Goal: Task Accomplishment & Management: Use online tool/utility

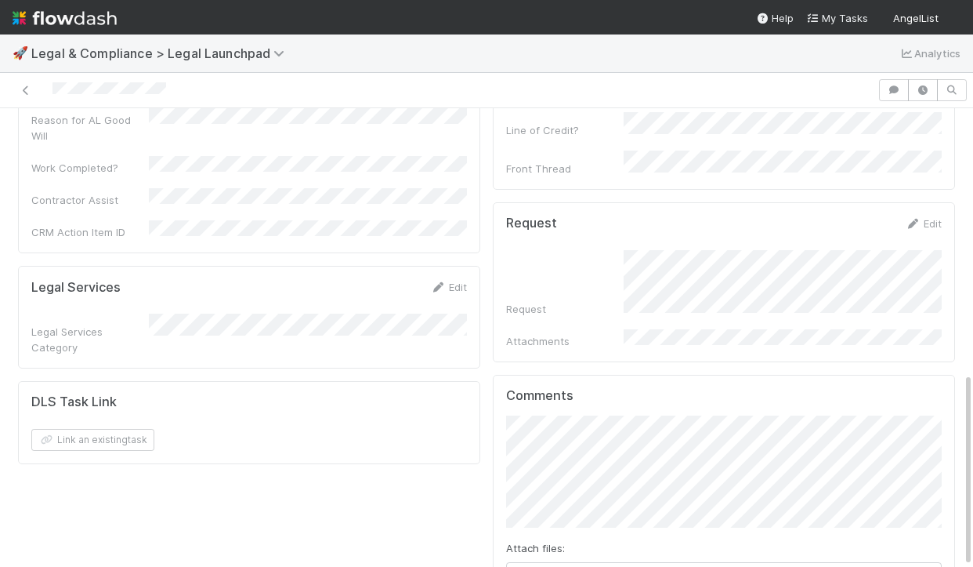
scroll to position [625, 0]
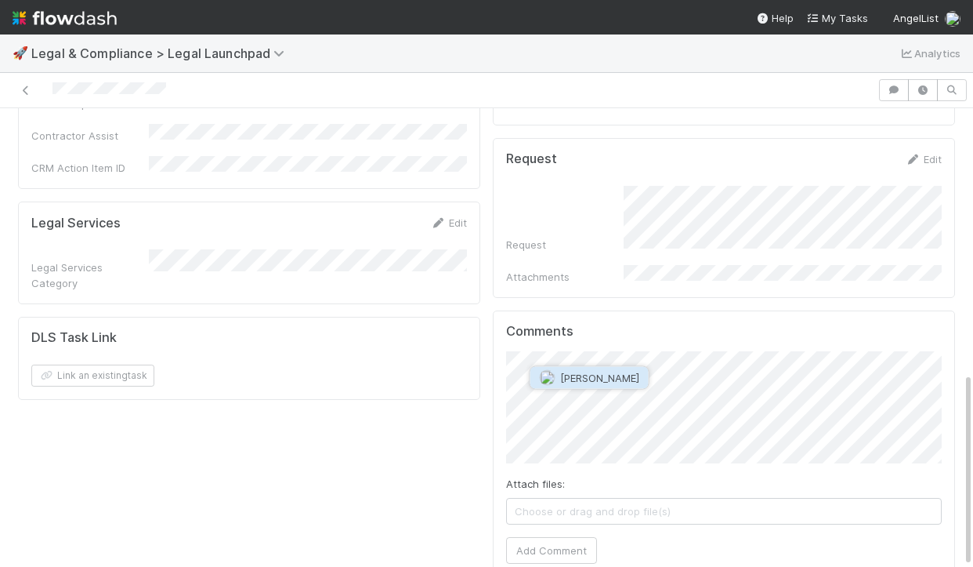
click at [582, 375] on span "Linda Ortiz" at bounding box center [599, 377] width 79 height 13
click at [558, 537] on button "Add Comment" at bounding box center [551, 550] width 91 height 27
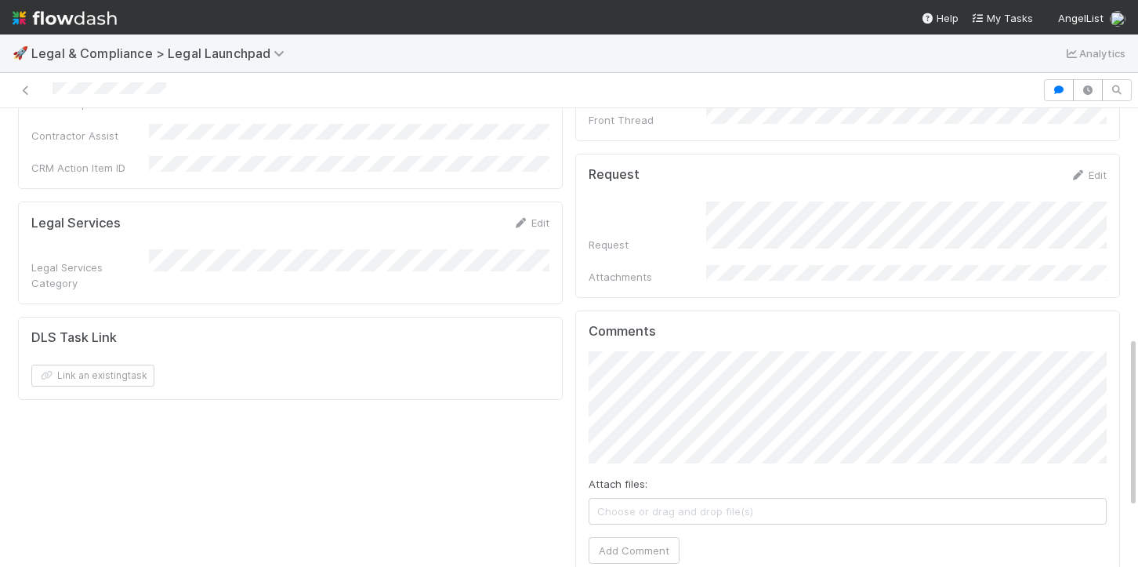
scroll to position [765, 0]
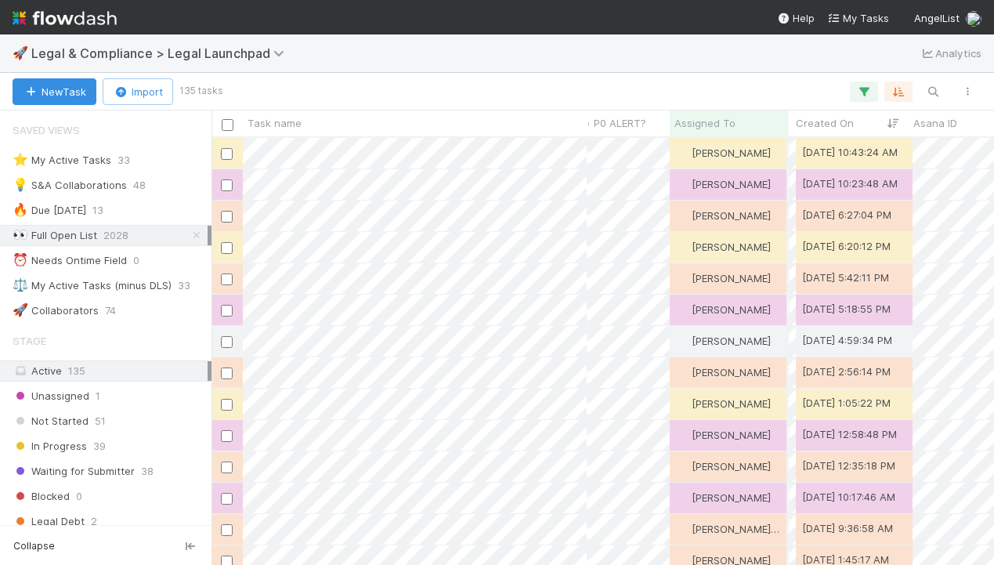
scroll to position [426, 783]
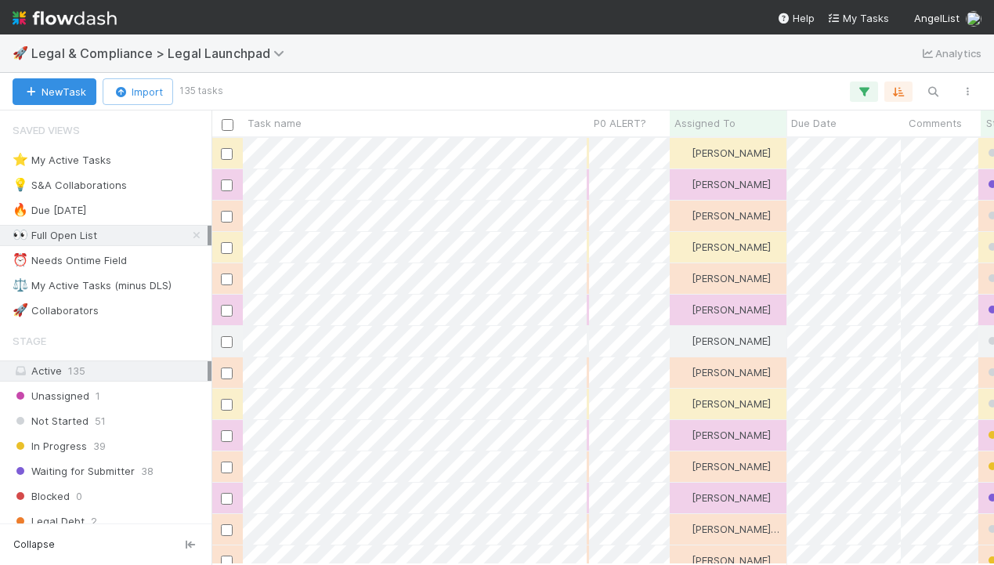
scroll to position [426, 783]
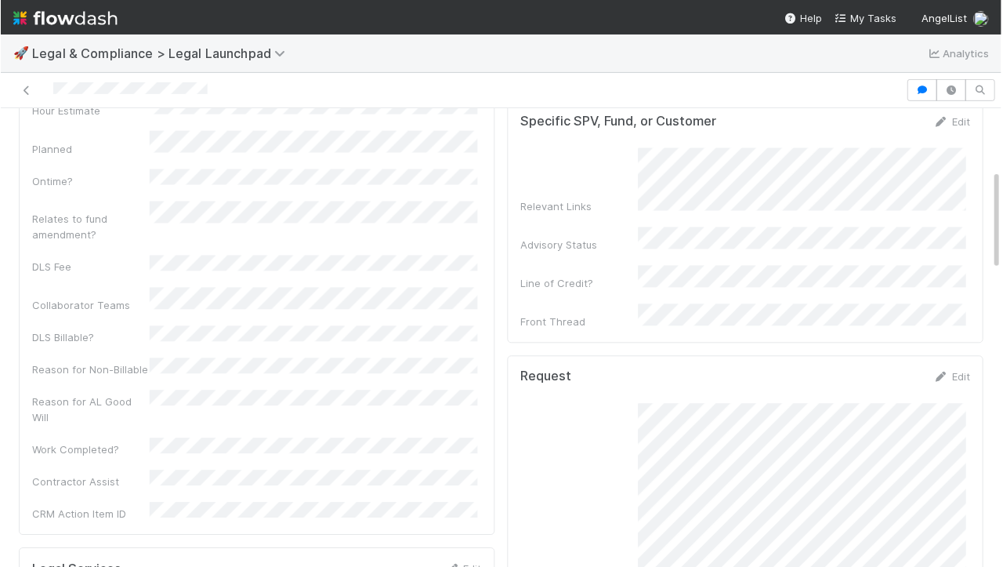
scroll to position [263, 0]
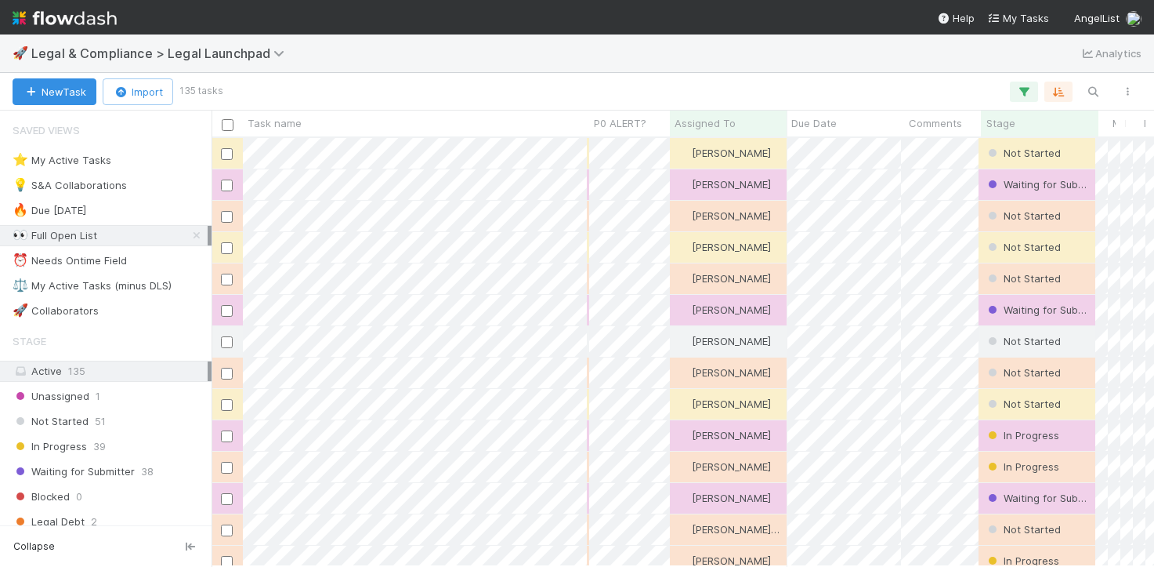
scroll to position [0, 1]
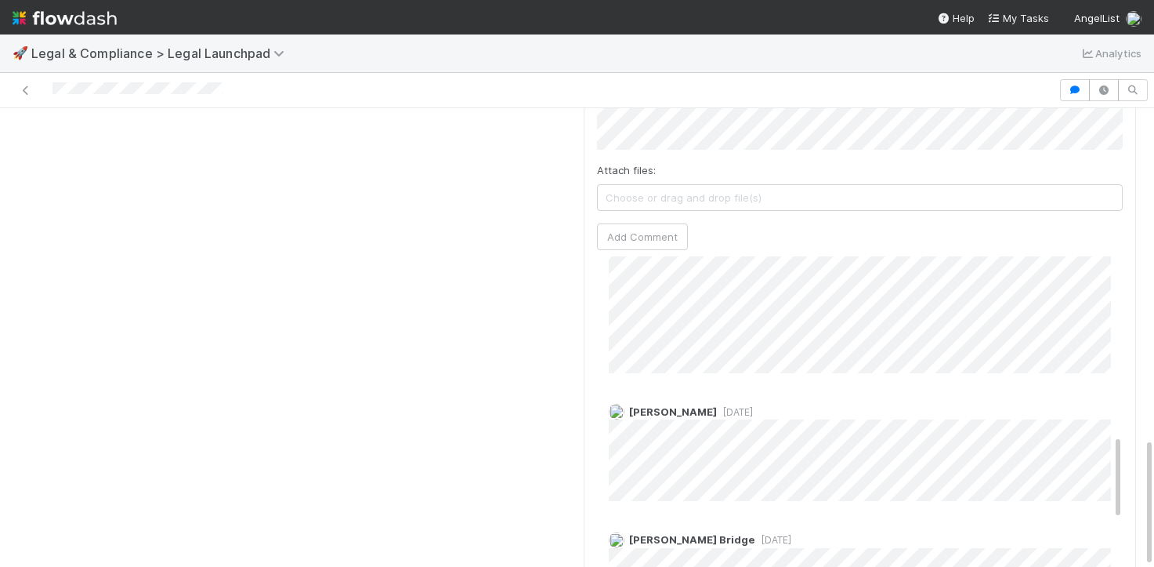
scroll to position [671, 0]
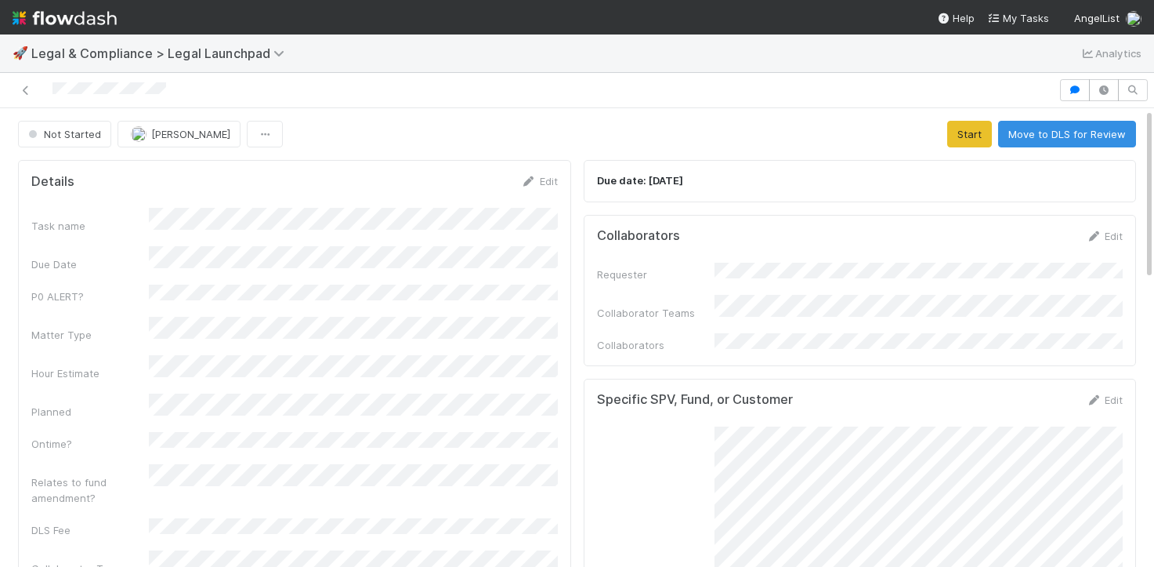
drag, startPoint x: 183, startPoint y: 90, endPoint x: 42, endPoint y: 86, distance: 140.3
click at [42, 86] on div at bounding box center [529, 90] width 1046 height 22
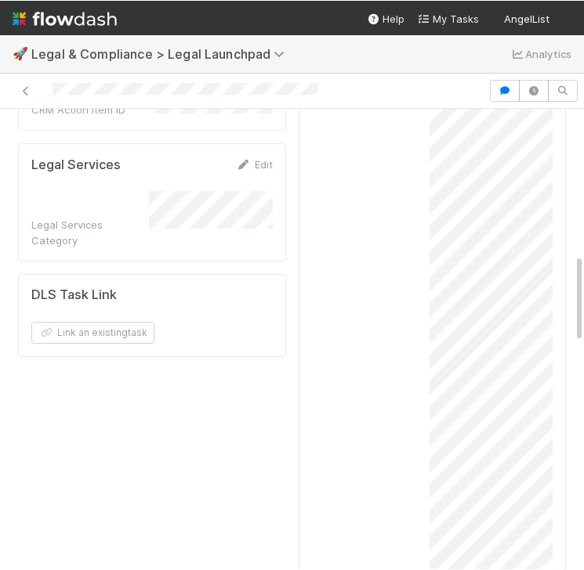
scroll to position [767, 0]
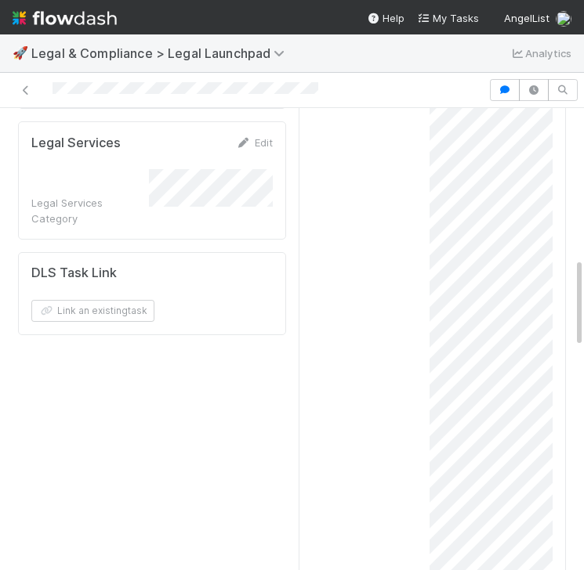
click at [365, 248] on div "Request" at bounding box center [432, 557] width 241 height 1173
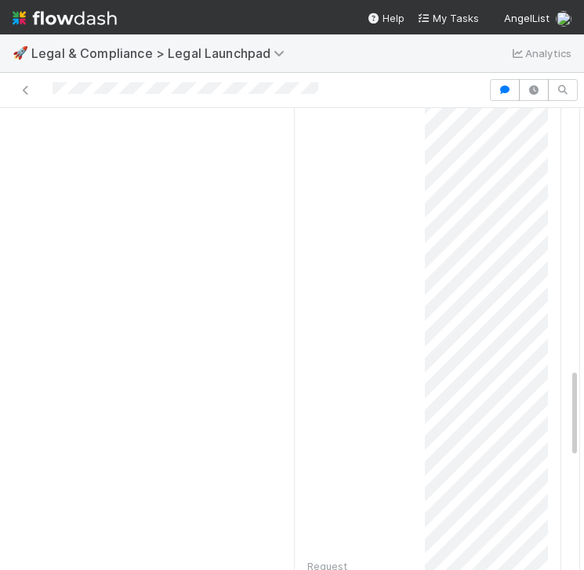
scroll to position [1338, 0]
drag, startPoint x: 552, startPoint y: 531, endPoint x: 414, endPoint y: 226, distance: 334.9
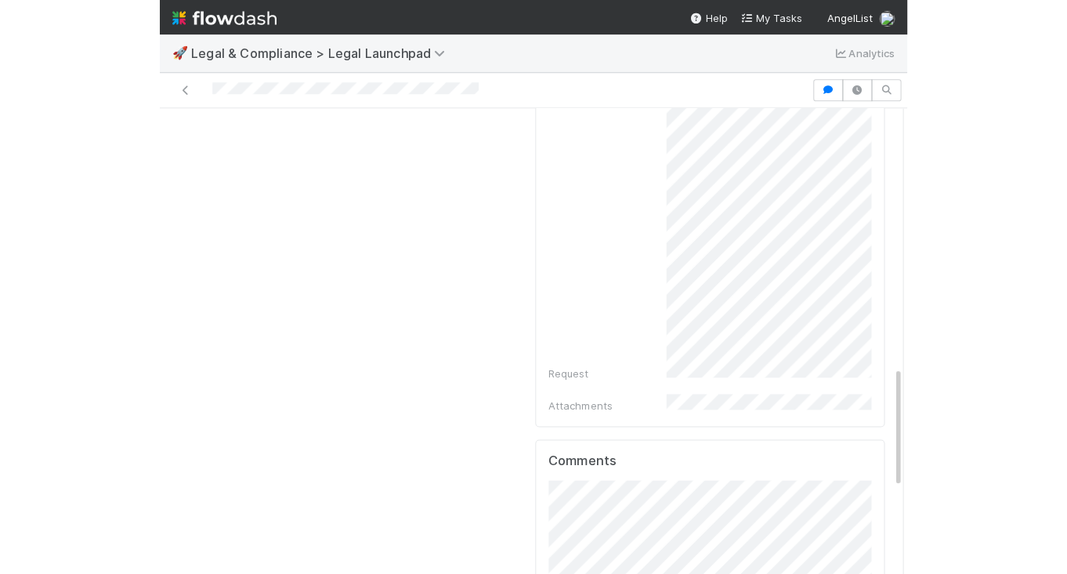
scroll to position [965, 0]
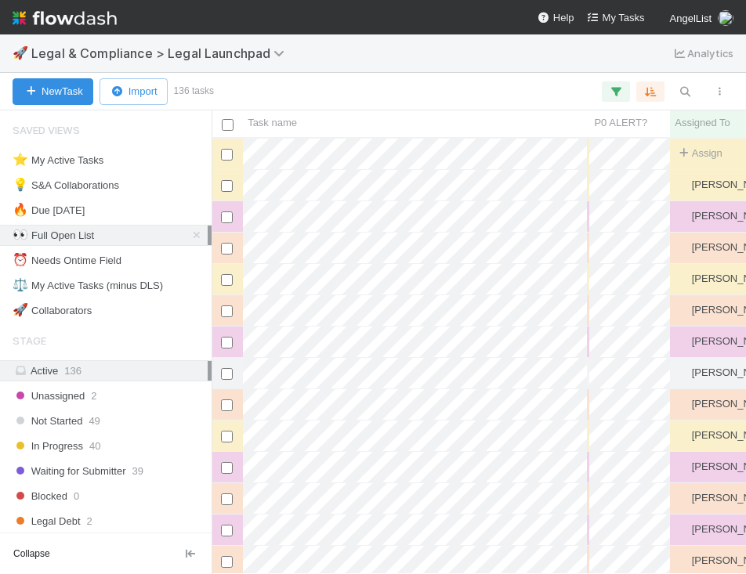
scroll to position [0, 1]
click at [198, 236] on icon at bounding box center [197, 235] width 16 height 10
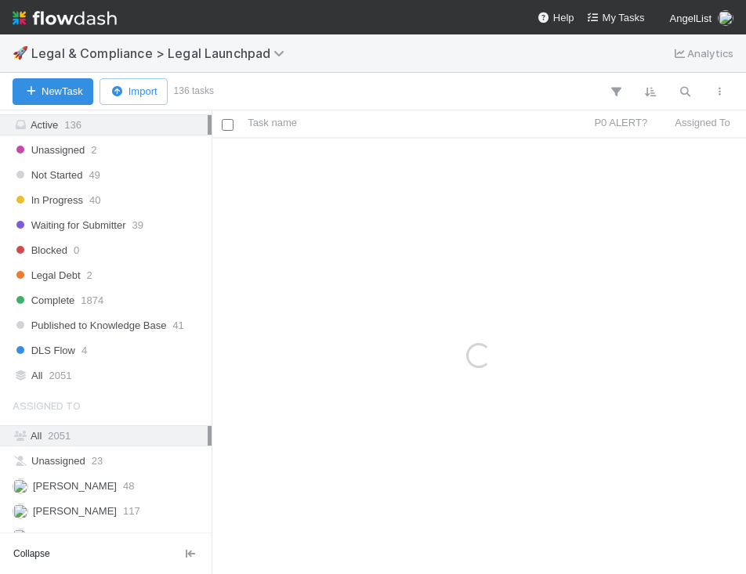
scroll to position [341, 0]
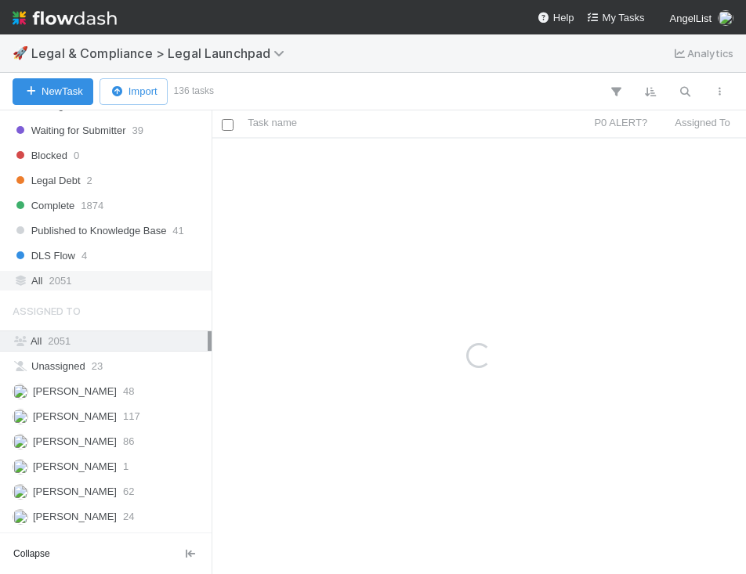
click at [60, 279] on span "2051" at bounding box center [60, 281] width 23 height 20
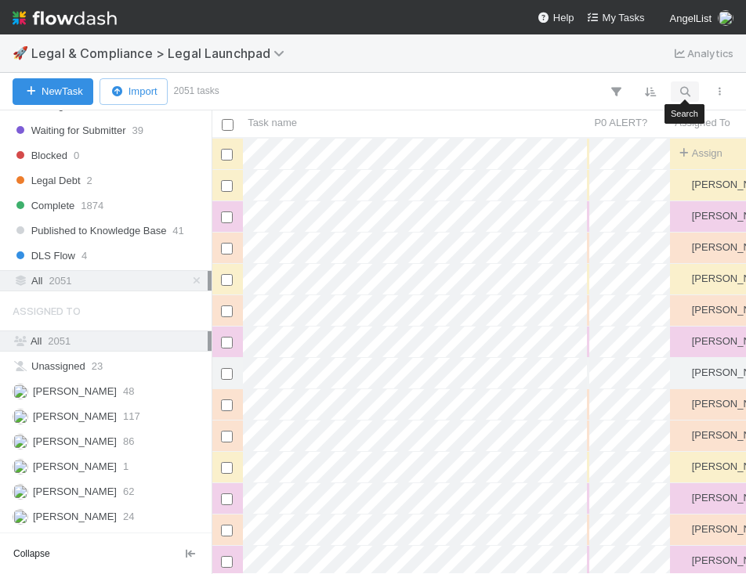
scroll to position [436, 534]
click at [684, 92] on icon "button" at bounding box center [685, 92] width 16 height 14
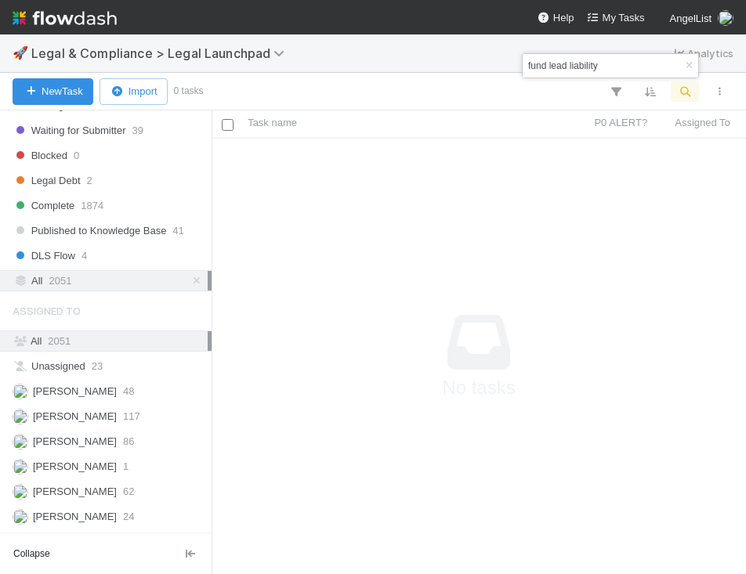
click at [558, 62] on input "fund lead liability" at bounding box center [587, 65] width 124 height 19
type input "personal liability"
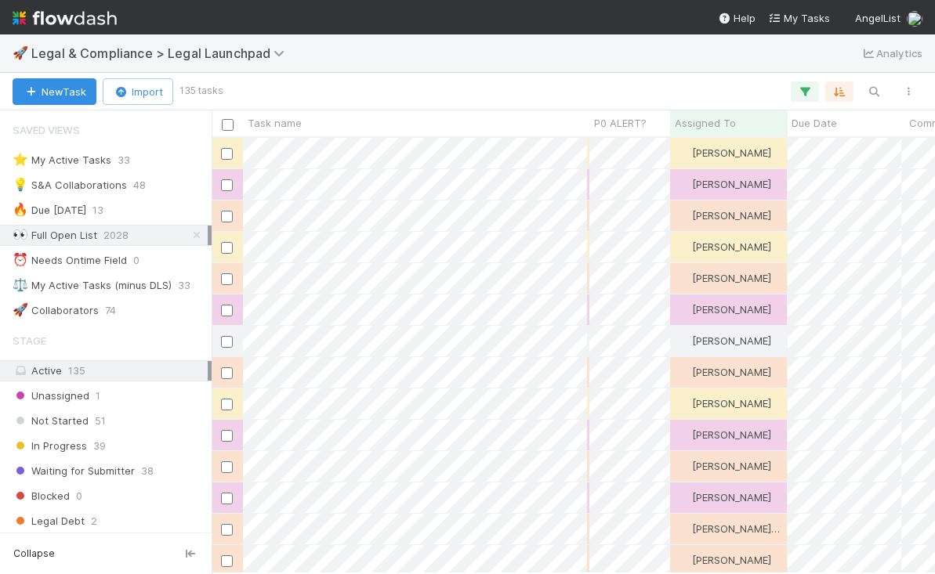
scroll to position [436, 723]
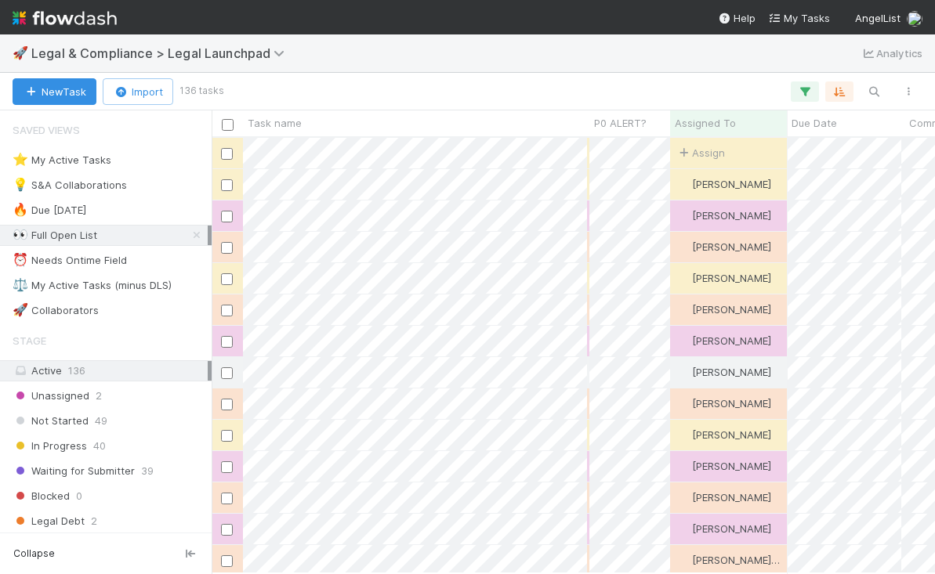
scroll to position [0, 1]
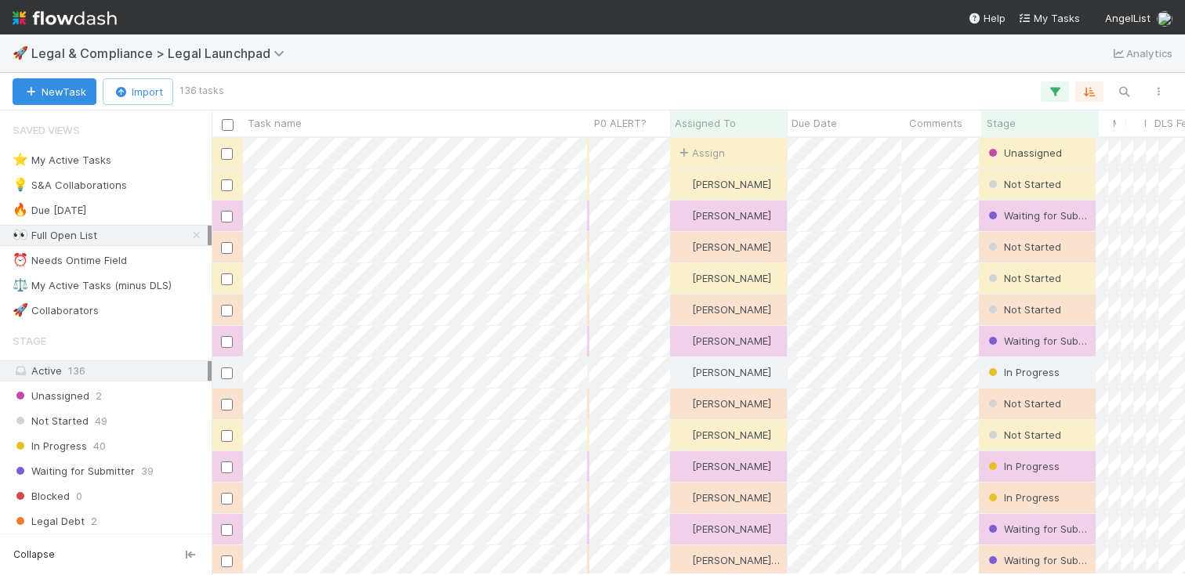
scroll to position [436, 973]
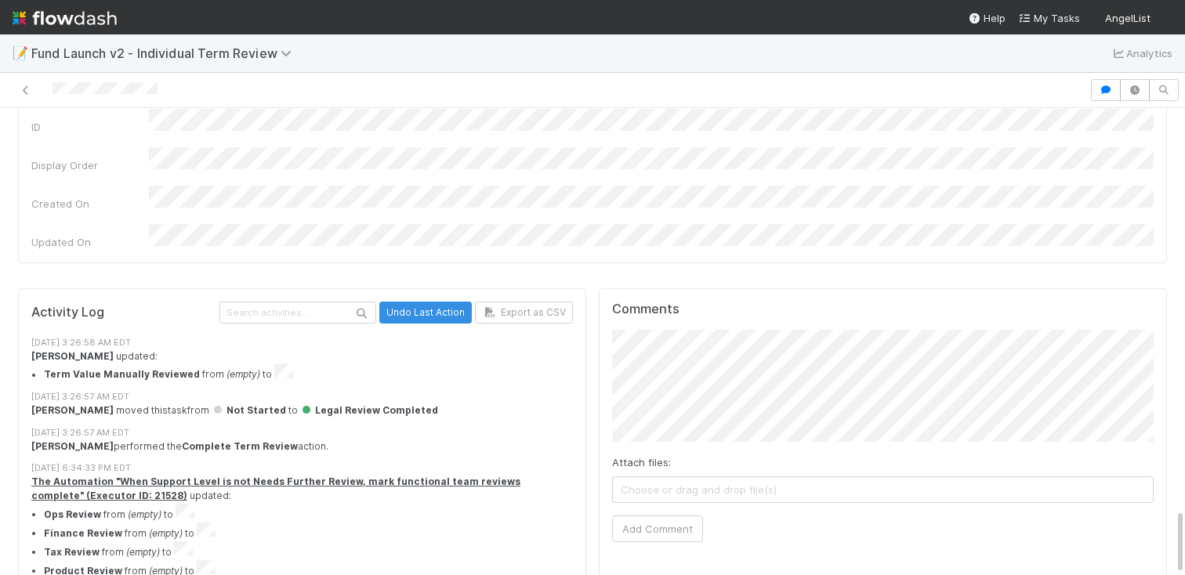
scroll to position [2815, 0]
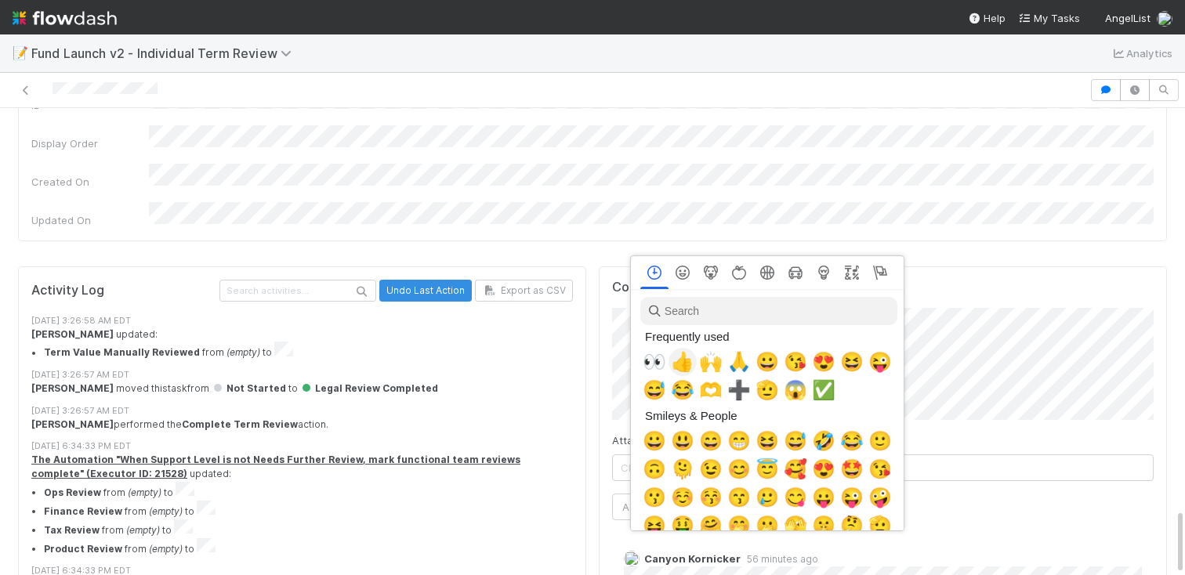
click at [682, 361] on span "👍" at bounding box center [683, 362] width 24 height 22
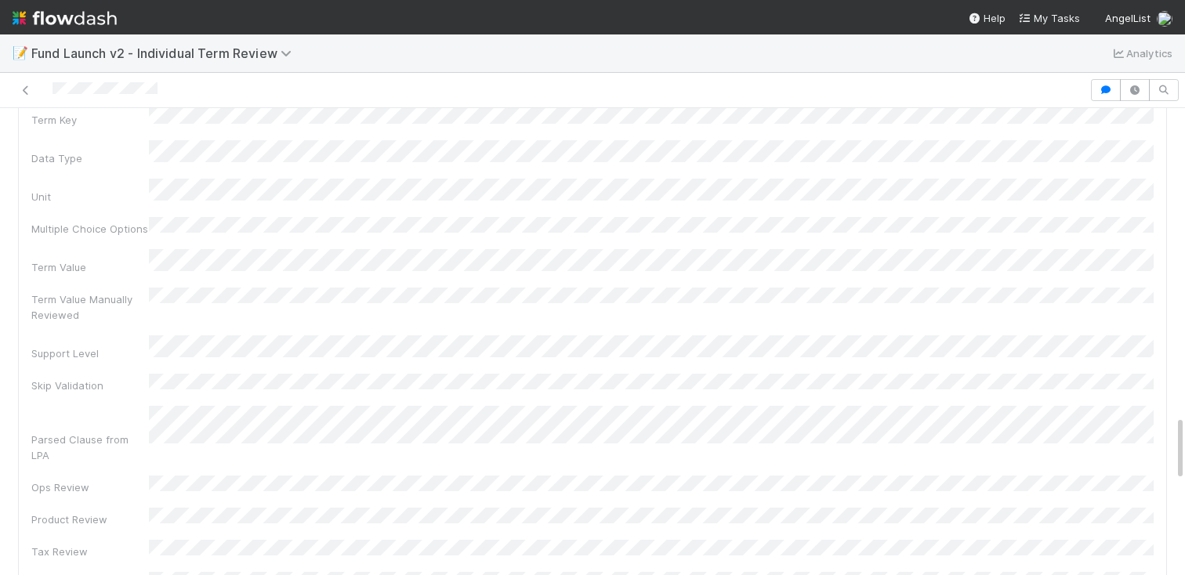
scroll to position [2150, 0]
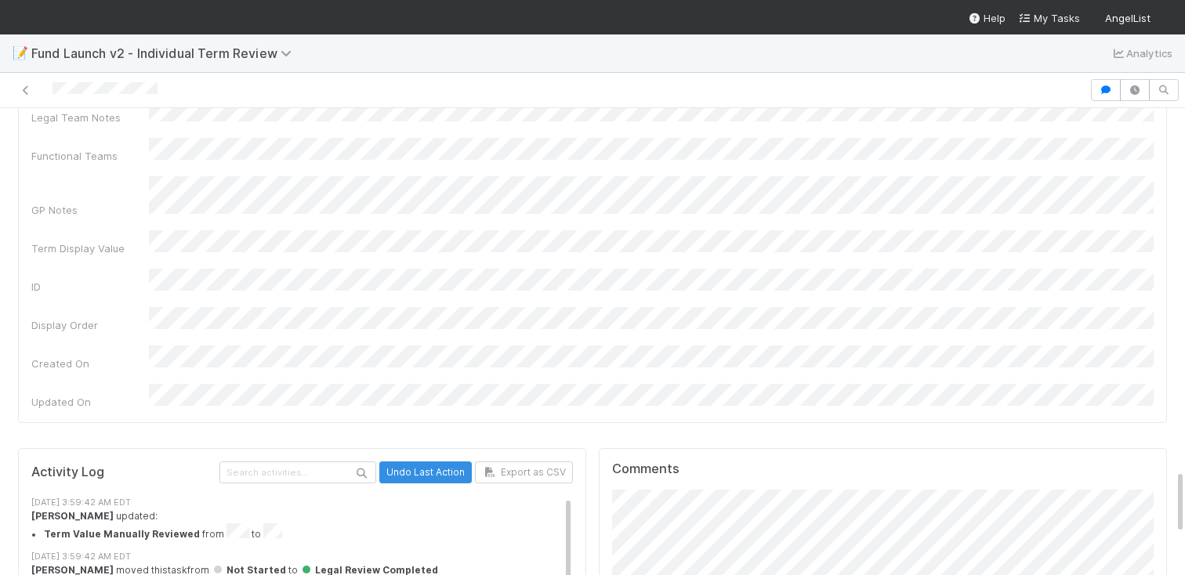
scroll to position [2733, 0]
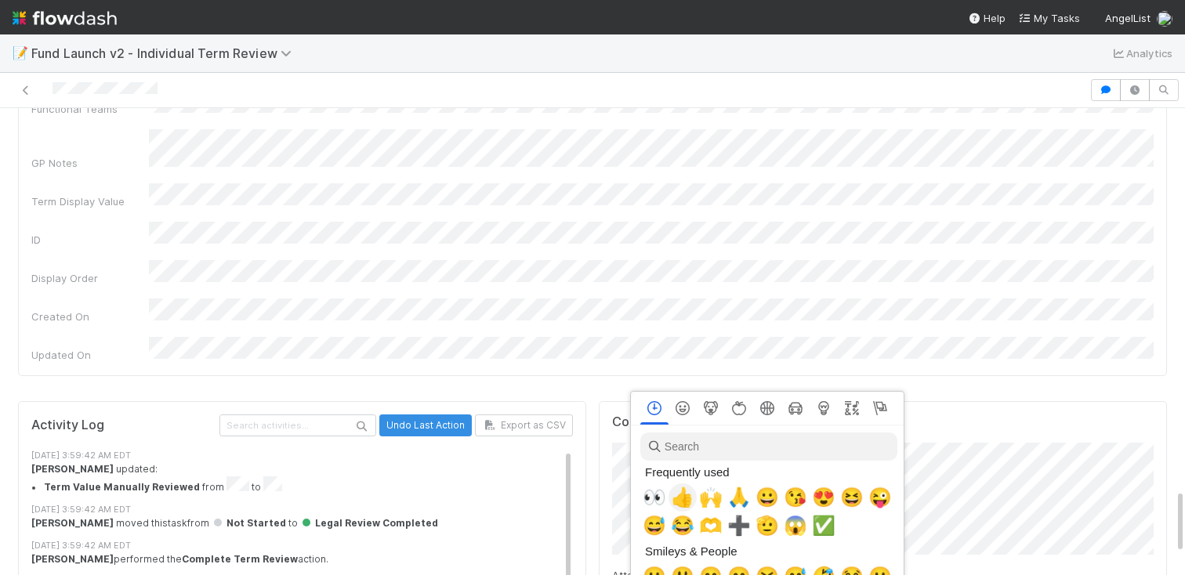
click at [686, 509] on span "👍" at bounding box center [683, 498] width 24 height 22
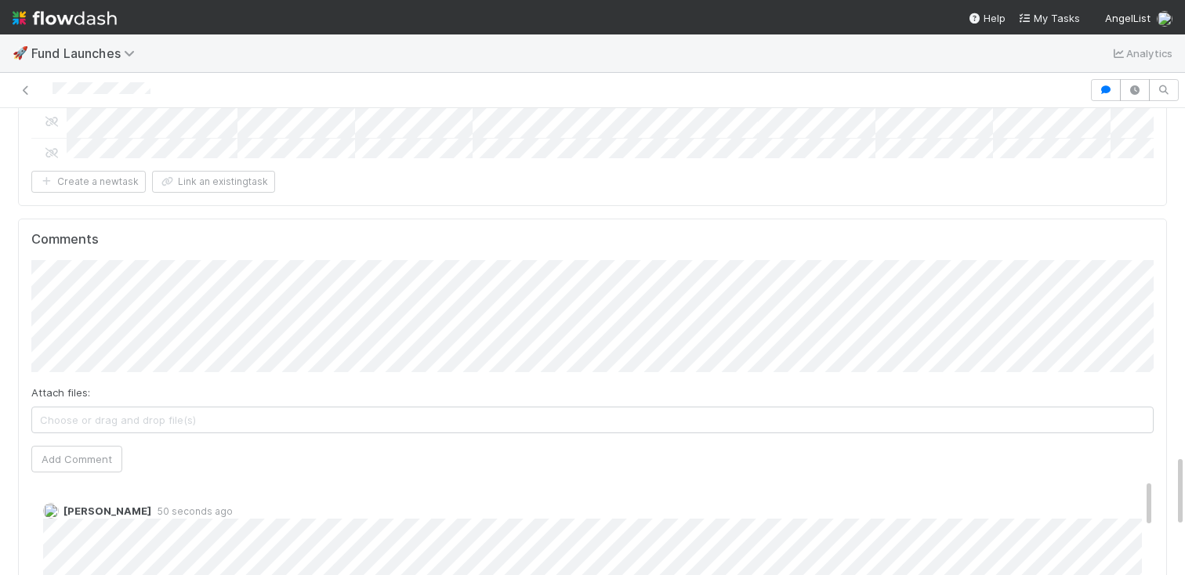
scroll to position [2190, 0]
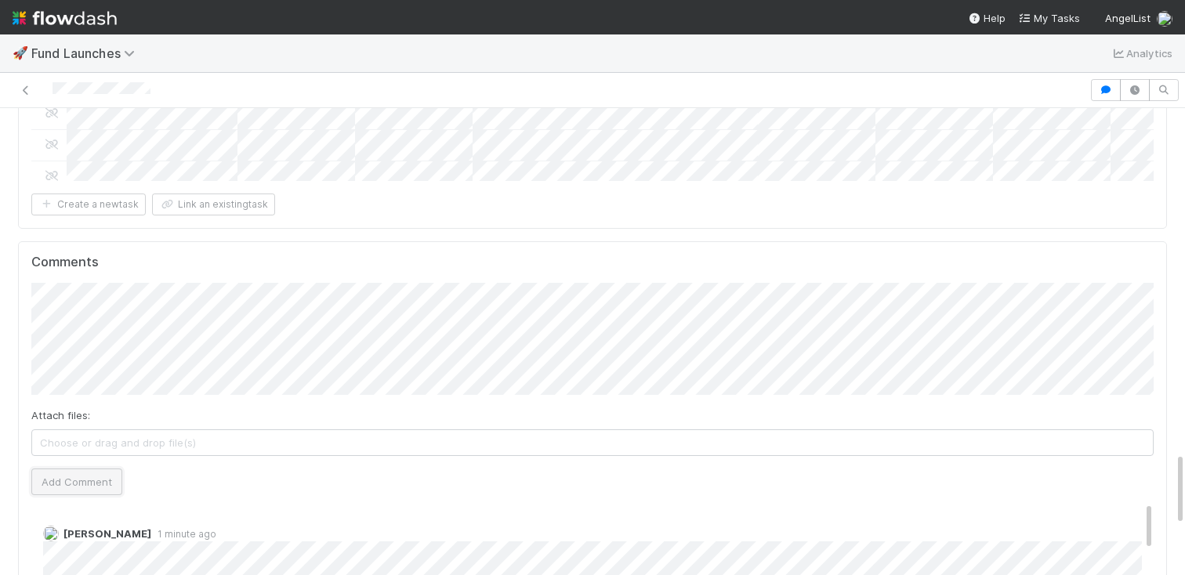
click at [58, 469] on button "Add Comment" at bounding box center [76, 482] width 91 height 27
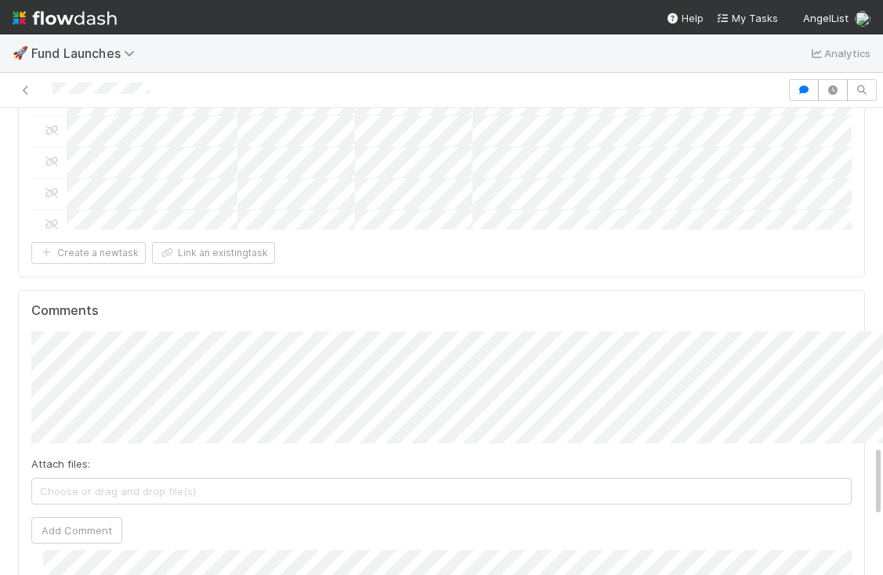
scroll to position [326, 0]
